Goal: Transaction & Acquisition: Obtain resource

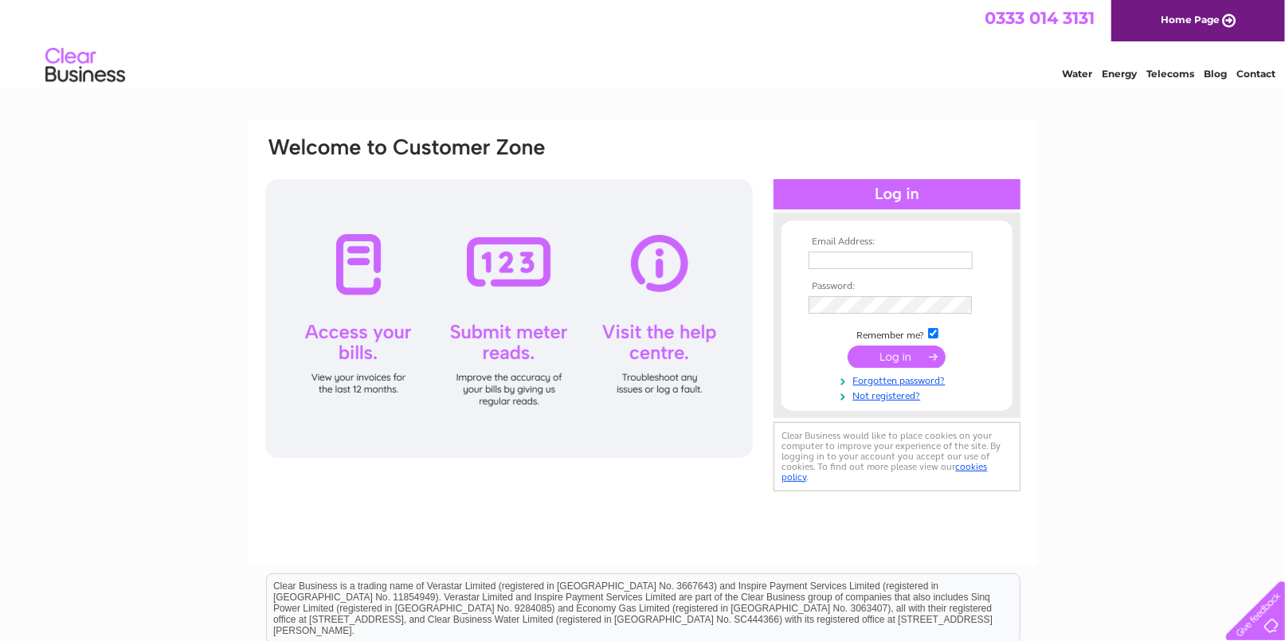
type input "tweedsidecaravan@aol.com"
click at [896, 354] on input "submit" at bounding box center [897, 357] width 98 height 22
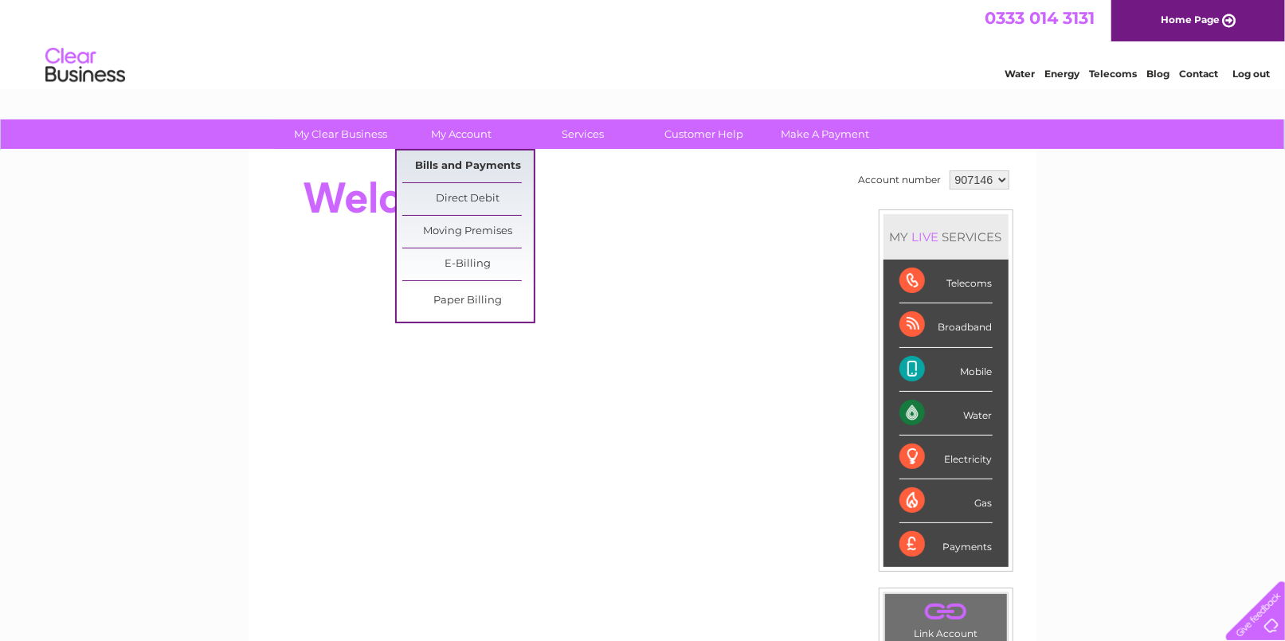
click at [452, 164] on link "Bills and Payments" at bounding box center [467, 167] width 131 height 32
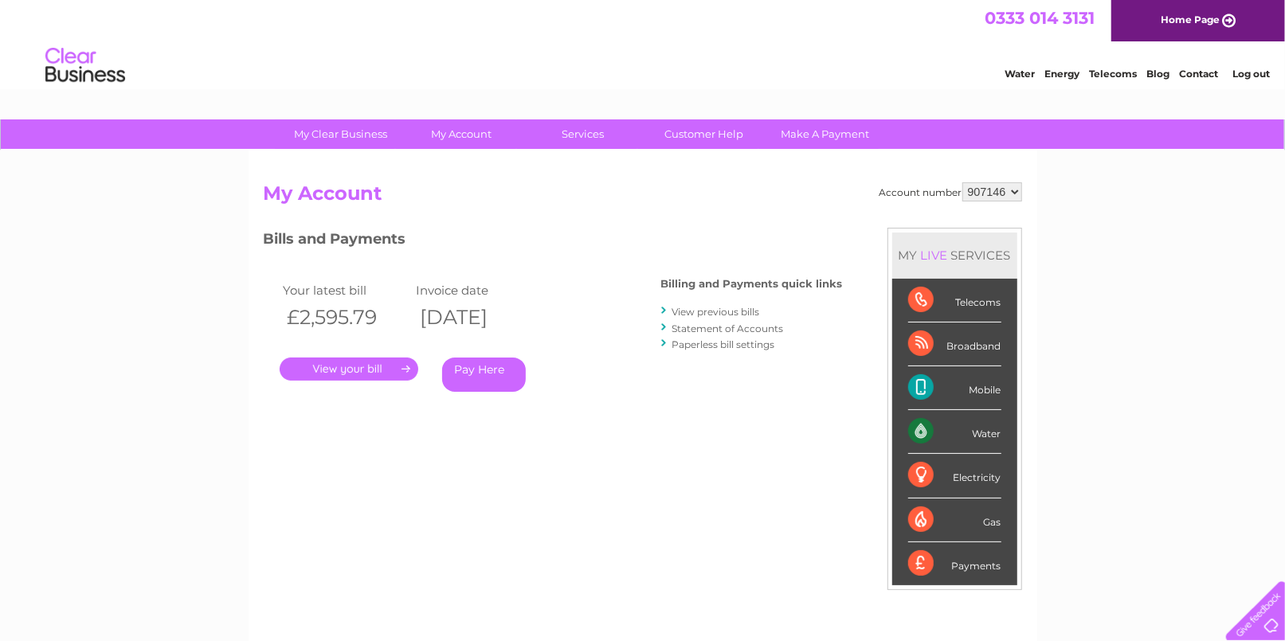
click at [700, 312] on link "View previous bills" at bounding box center [717, 312] width 88 height 12
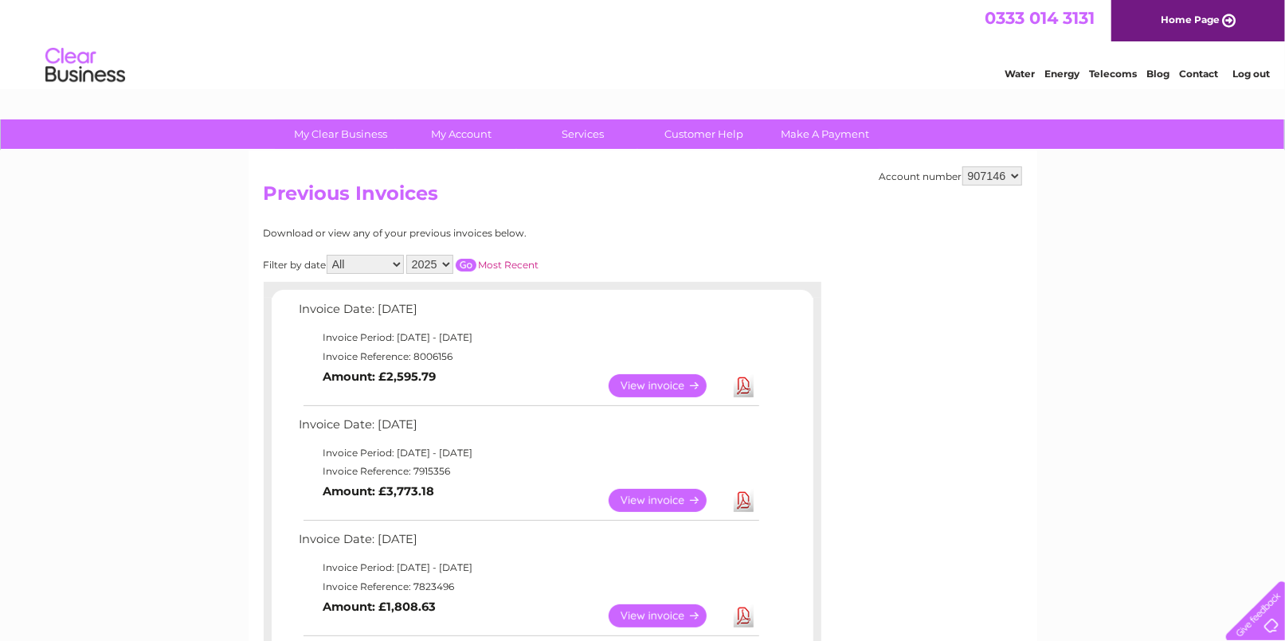
click at [687, 375] on link "View" at bounding box center [667, 386] width 117 height 23
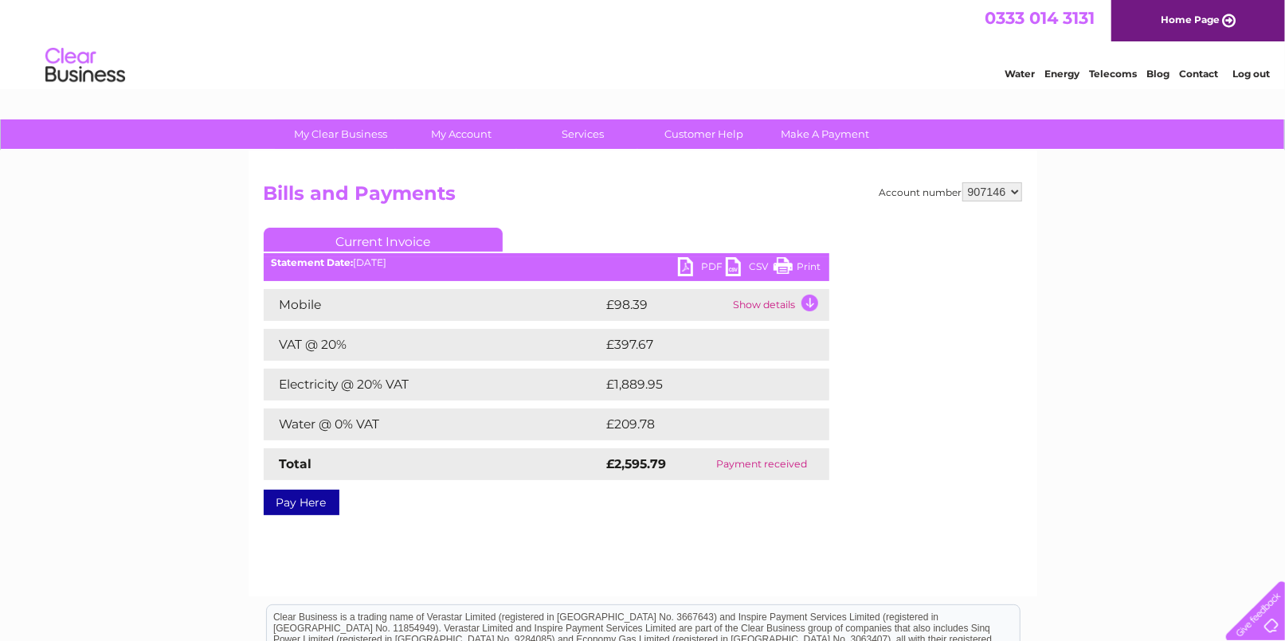
click at [692, 263] on link "PDF" at bounding box center [702, 268] width 48 height 23
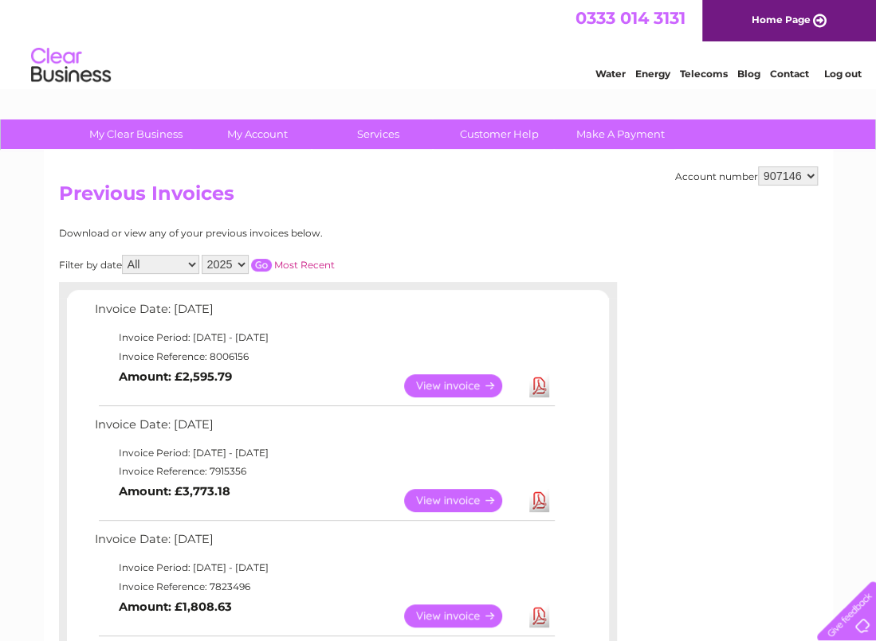
click at [476, 383] on link "View" at bounding box center [462, 386] width 117 height 23
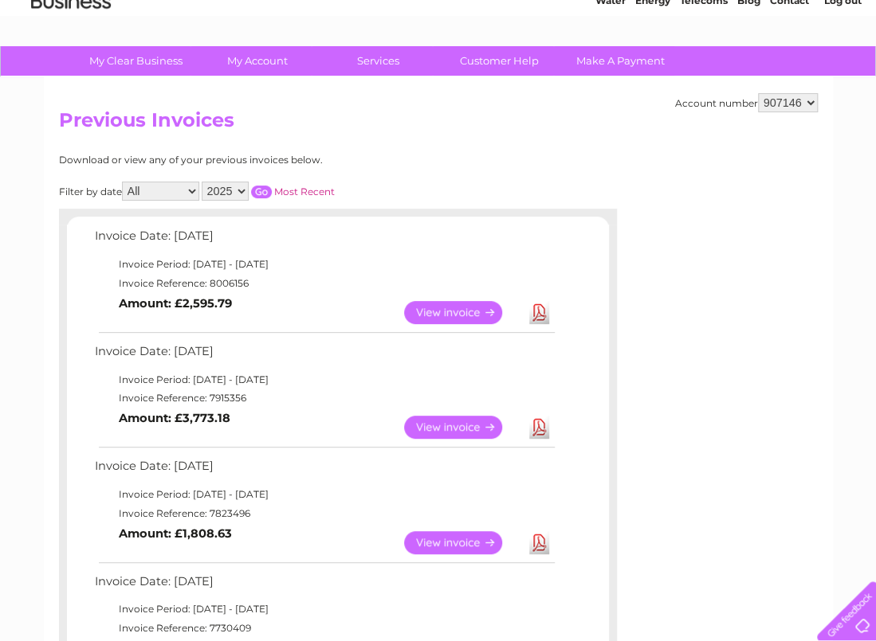
scroll to position [106, 0]
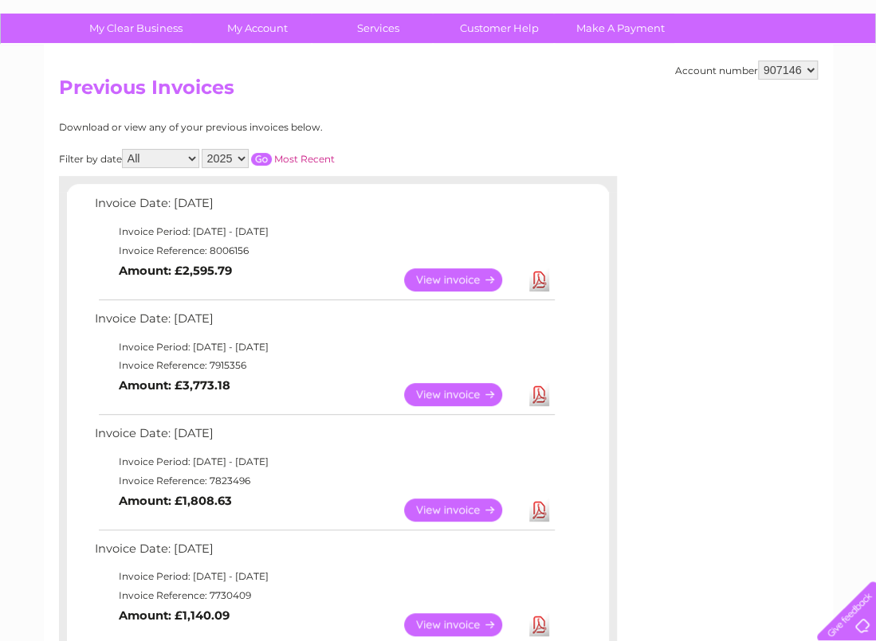
click at [486, 504] on link "View" at bounding box center [462, 510] width 117 height 23
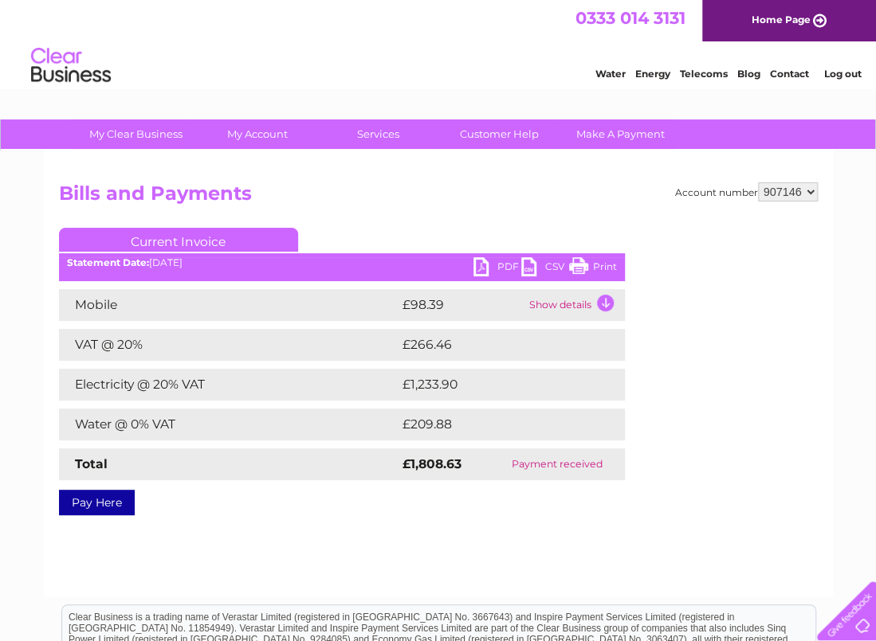
click at [496, 265] on link "PDF" at bounding box center [497, 268] width 48 height 23
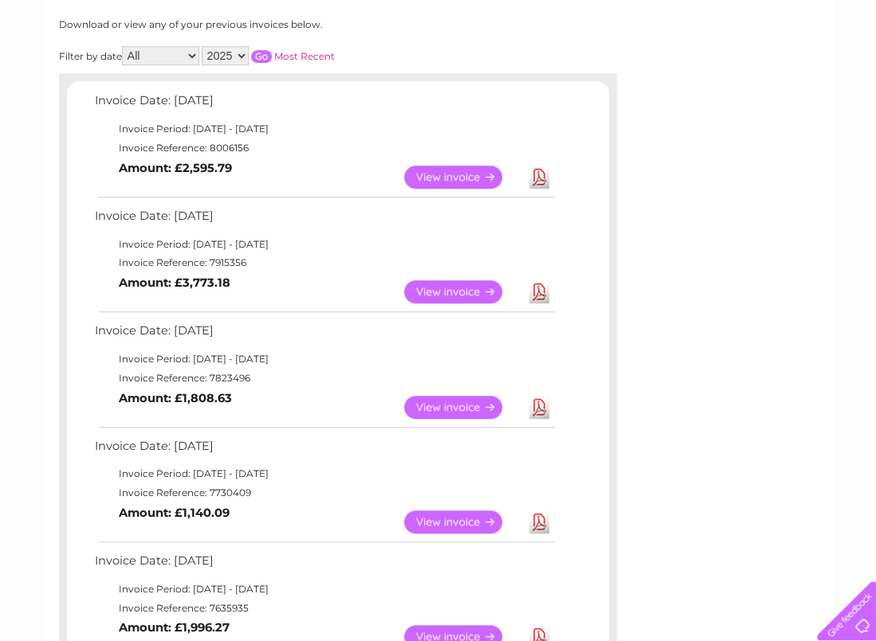
scroll to position [212, 0]
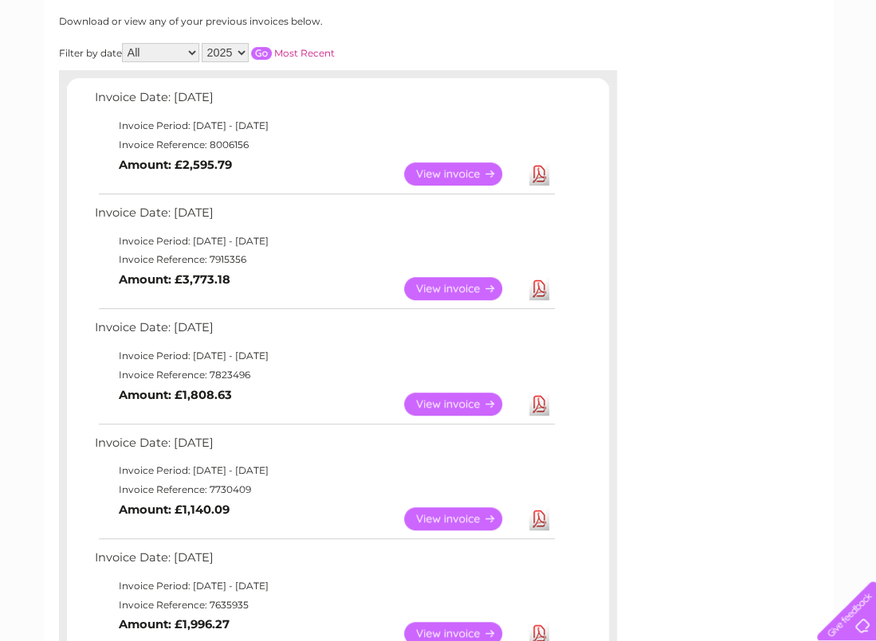
click at [458, 509] on link "View" at bounding box center [462, 519] width 117 height 23
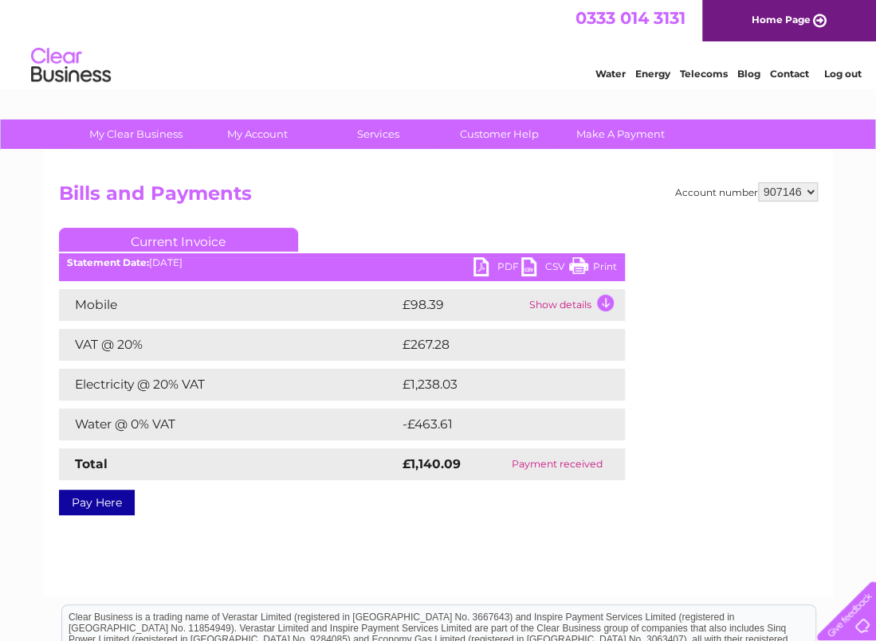
click at [512, 261] on link "PDF" at bounding box center [497, 268] width 48 height 23
